Goal: Navigation & Orientation: Understand site structure

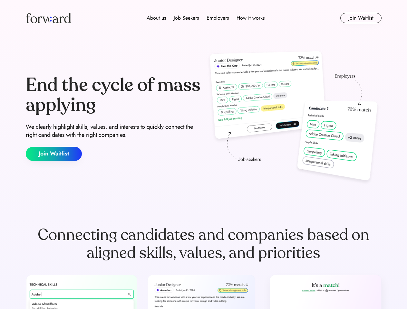
click at [203, 155] on div "End the cycle of mass applying We clearly highlight skills, values, and interes…" at bounding box center [204, 118] width 356 height 139
click at [204, 18] on div "About us Job Seekers Employers How it works" at bounding box center [206, 18] width 254 height 8
click at [48, 18] on img at bounding box center [48, 18] width 45 height 10
click at [206, 18] on div "About us Job Seekers Employers How it works" at bounding box center [206, 18] width 254 height 8
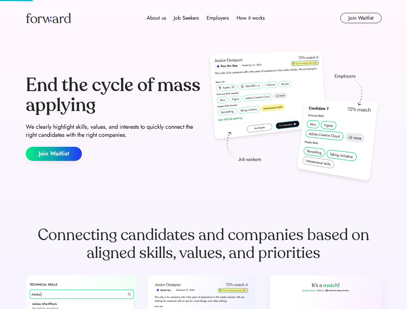
click at [156, 18] on div "About us" at bounding box center [156, 18] width 19 height 8
click at [186, 18] on div "Job Seekers" at bounding box center [186, 18] width 25 height 8
click at [217, 18] on div "Employers" at bounding box center [217, 18] width 22 height 8
click at [250, 18] on div "How it works" at bounding box center [250, 18] width 28 height 8
